Goal: Information Seeking & Learning: Learn about a topic

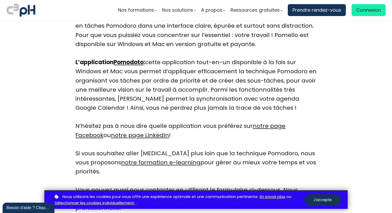
scroll to position [1599, 0]
click at [135, 61] on link "Pomodoto" at bounding box center [129, 62] width 30 height 8
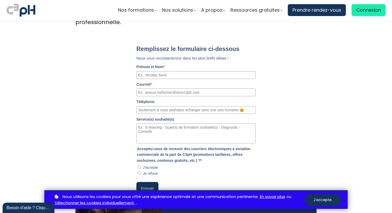
scroll to position [1791, 0]
